Goal: Transaction & Acquisition: Purchase product/service

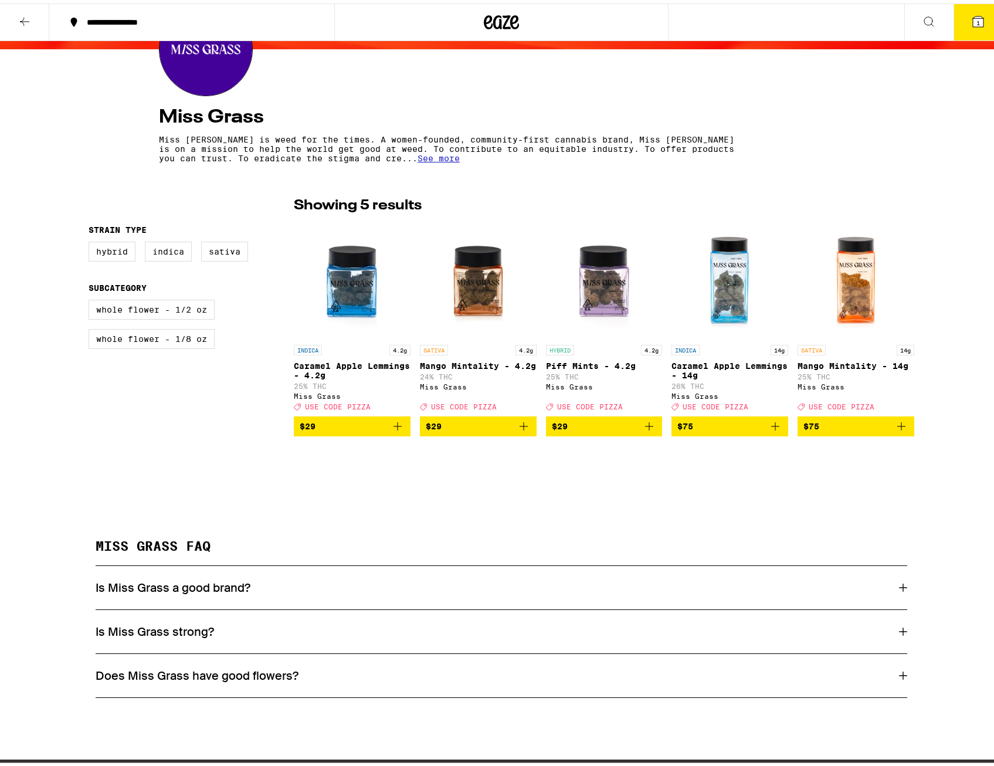
scroll to position [39, 0]
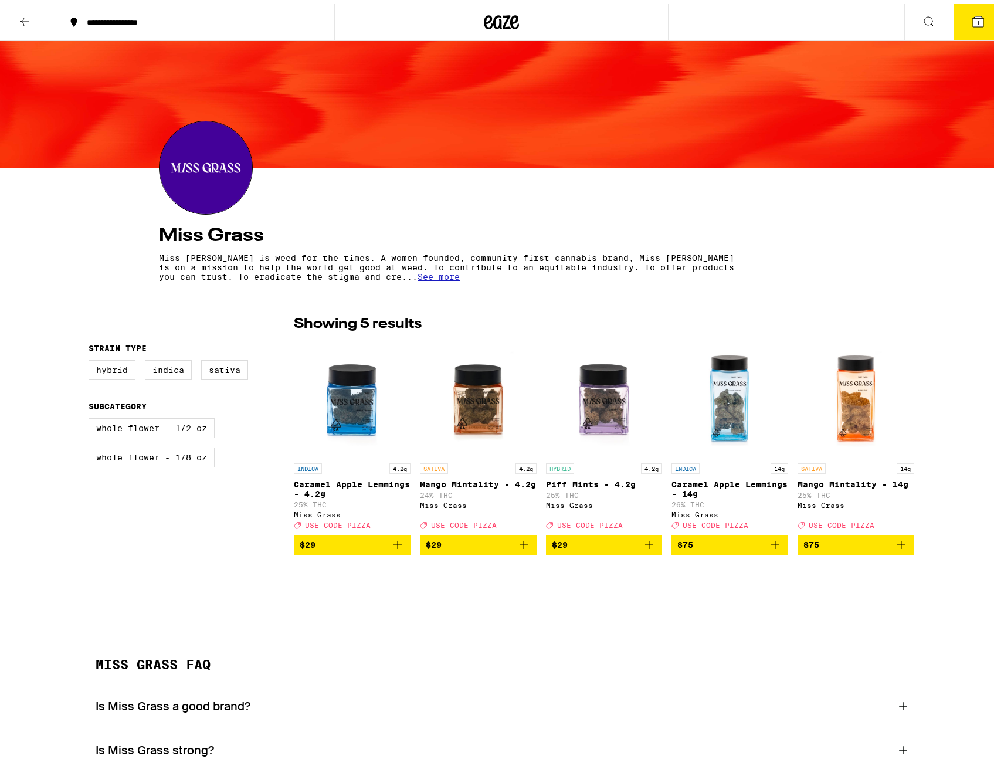
click at [497, 19] on icon at bounding box center [502, 19] width 18 height 14
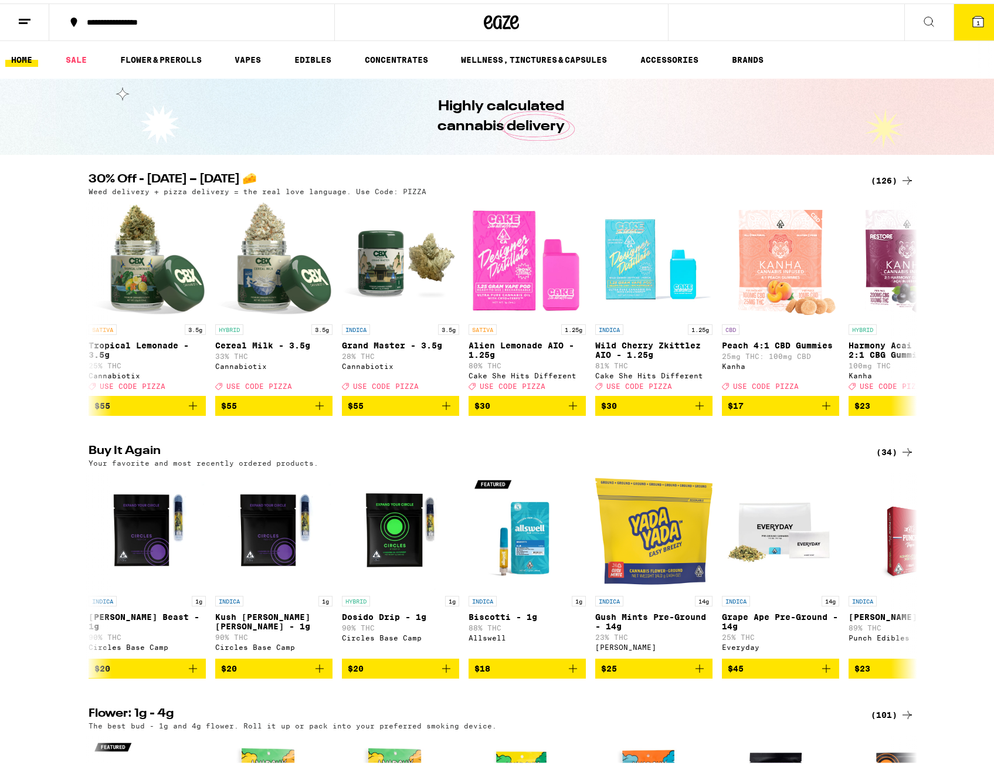
click at [883, 175] on div "(126)" at bounding box center [892, 177] width 43 height 14
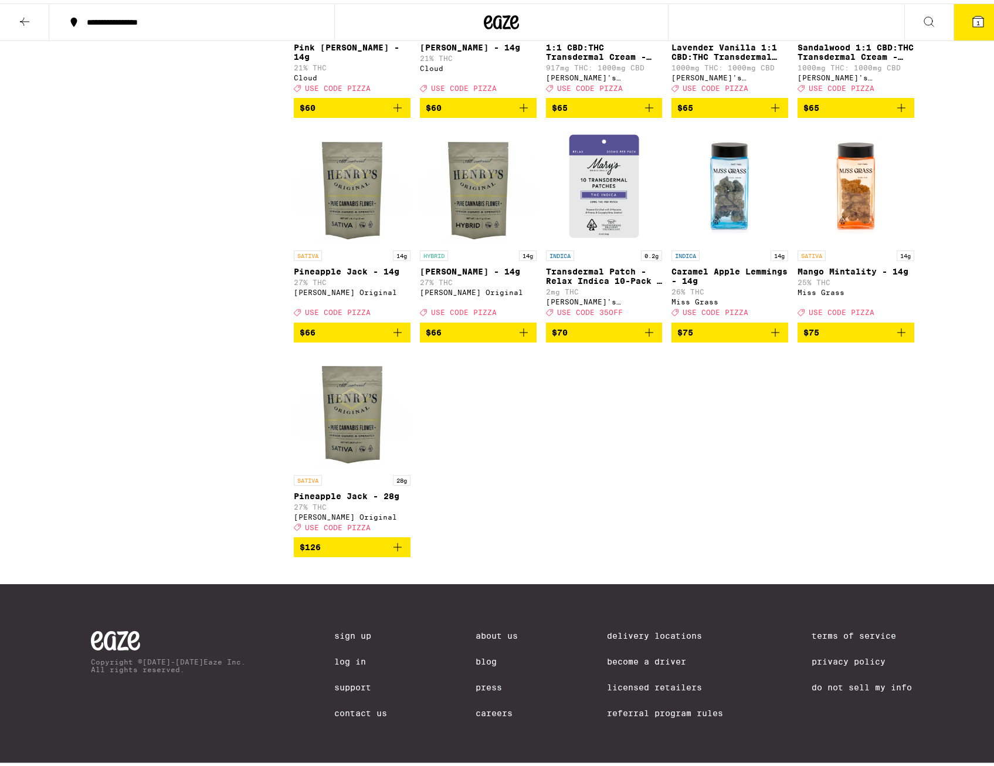
scroll to position [5514, 0]
